Goal: Check status

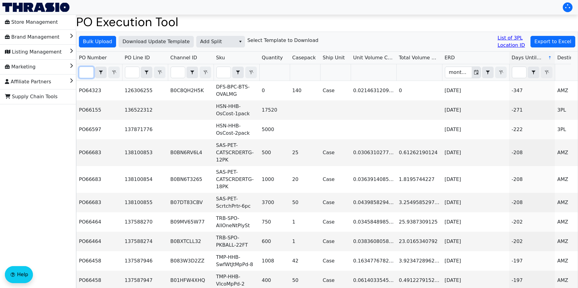
click at [87, 73] on input "Filter" at bounding box center [86, 72] width 14 height 11
paste input "DONE"
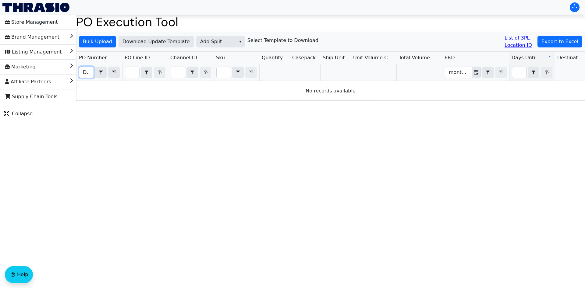
click at [85, 73] on input "DONE" at bounding box center [86, 72] width 14 height 11
paste input "PO67156"
type input "PO67156"
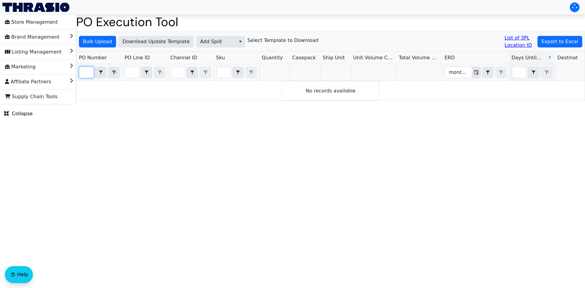
click at [89, 72] on input "PO67156" at bounding box center [86, 72] width 14 height 11
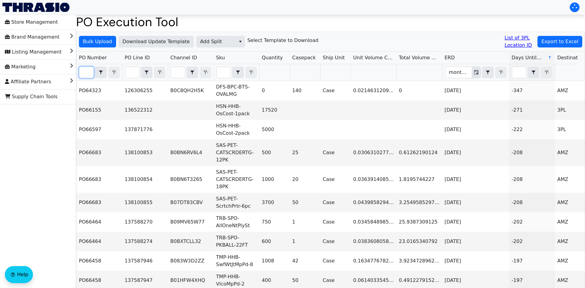
paste input "PO67156"
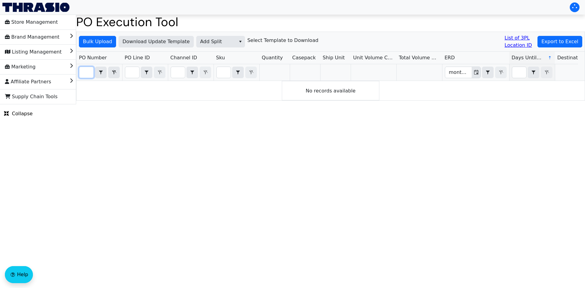
type input "PO67156"
drag, startPoint x: 305, startPoint y: 138, endPoint x: 297, endPoint y: 157, distance: 20.2
click at [303, 104] on html "Store Management Brand Management Listing Management Marketing Affiliate Partne…" at bounding box center [292, 52] width 585 height 104
